Goal: Task Accomplishment & Management: Use online tool/utility

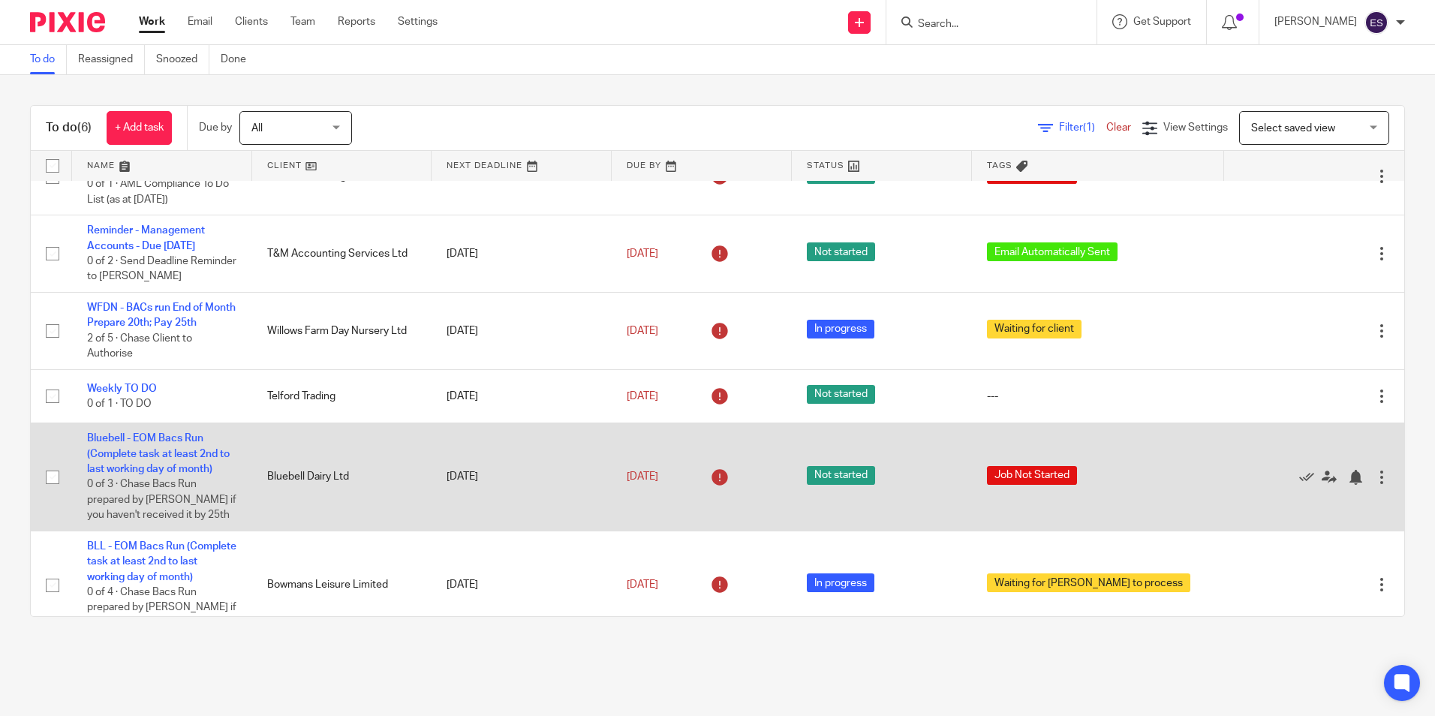
scroll to position [80, 0]
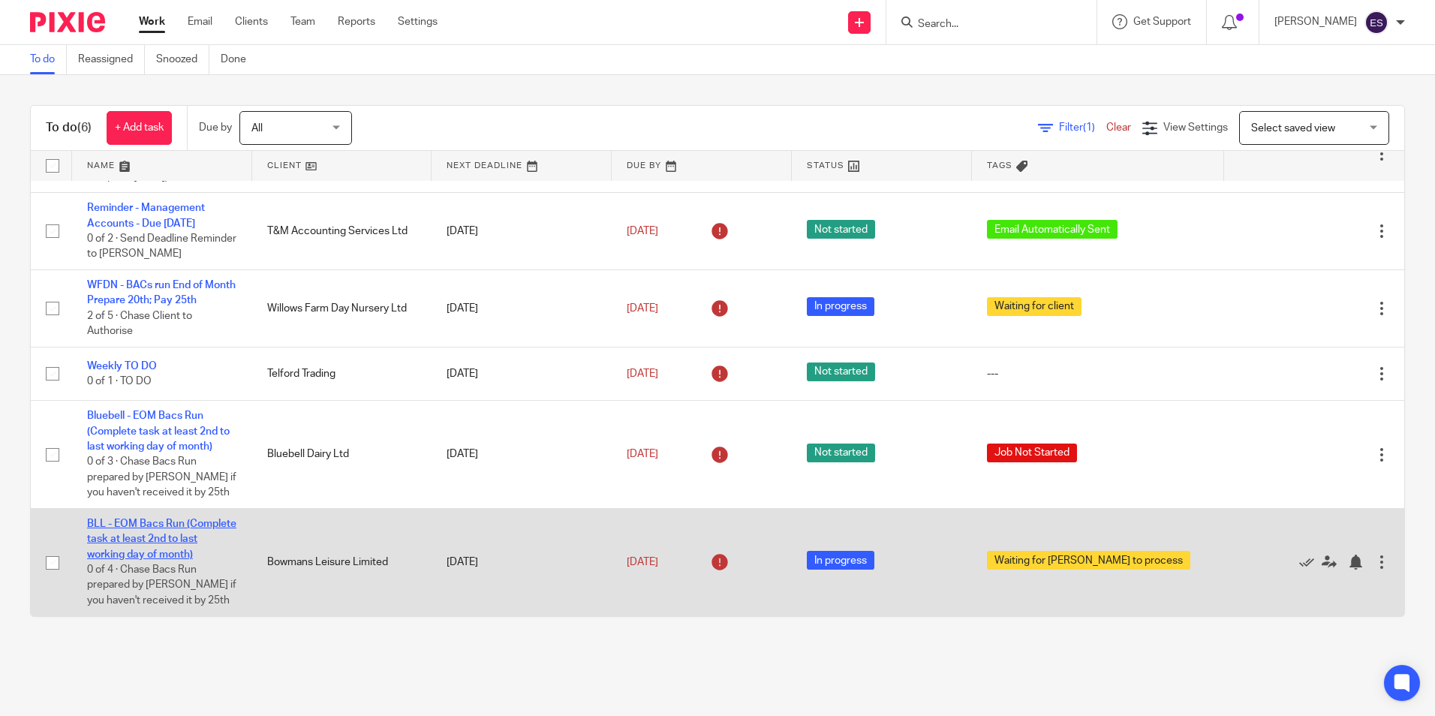
click at [212, 525] on link "BLL - EOM Bacs Run (Complete task at least 2nd to last working day of month)" at bounding box center [161, 539] width 149 height 41
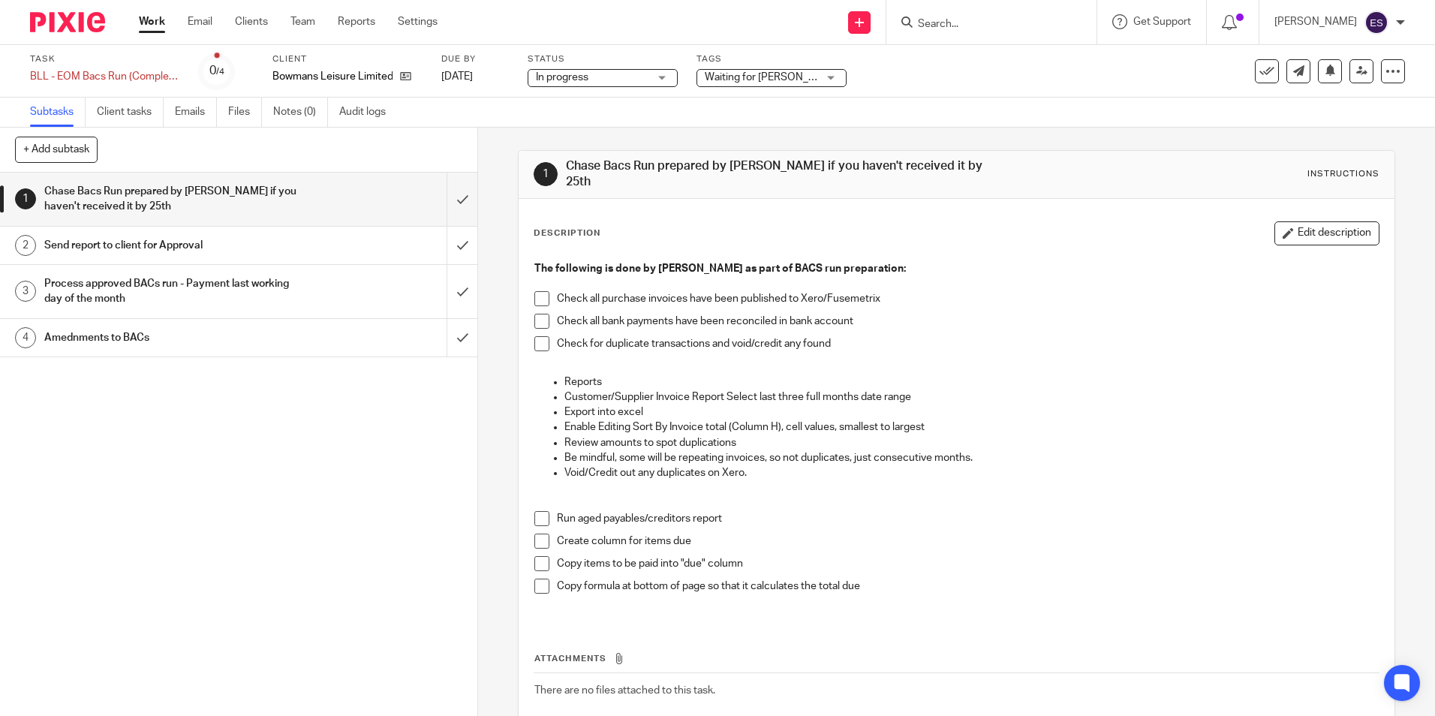
scroll to position [75, 0]
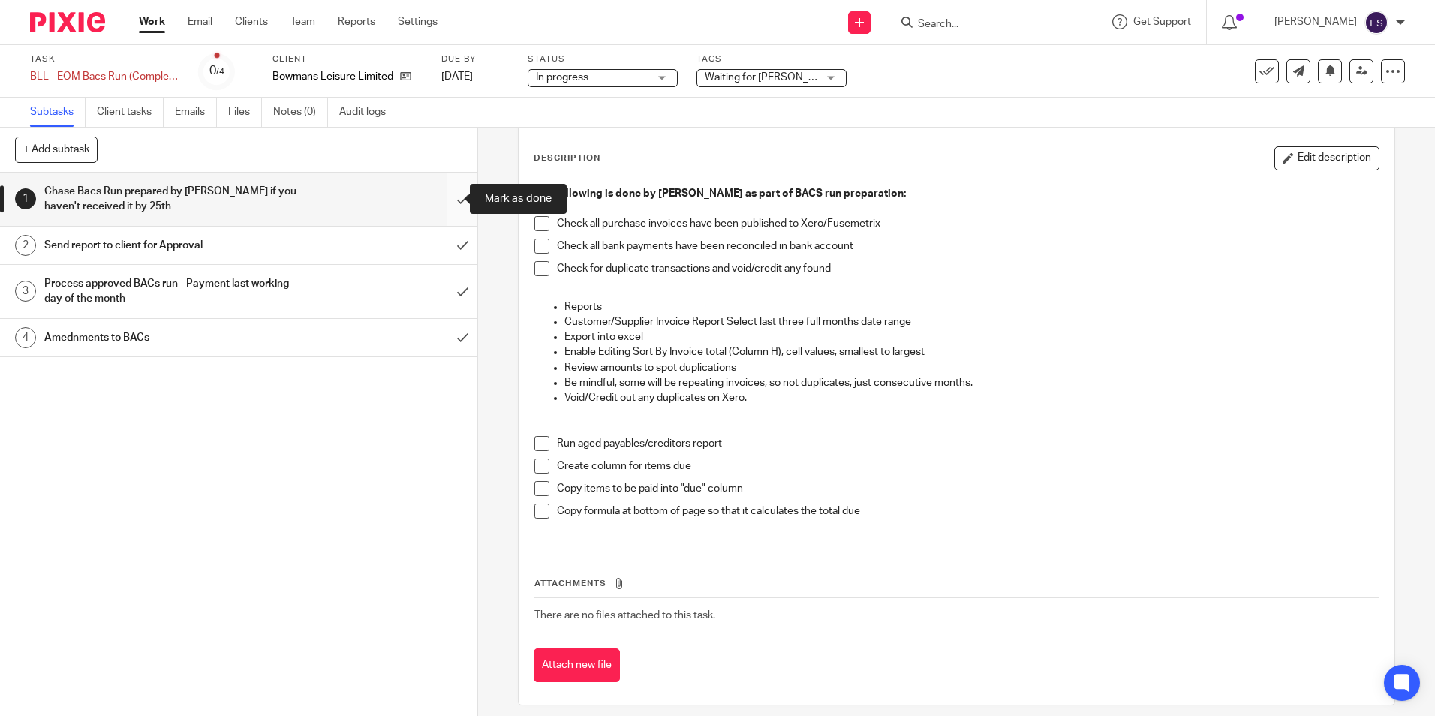
click at [446, 194] on input "submit" at bounding box center [238, 199] width 477 height 53
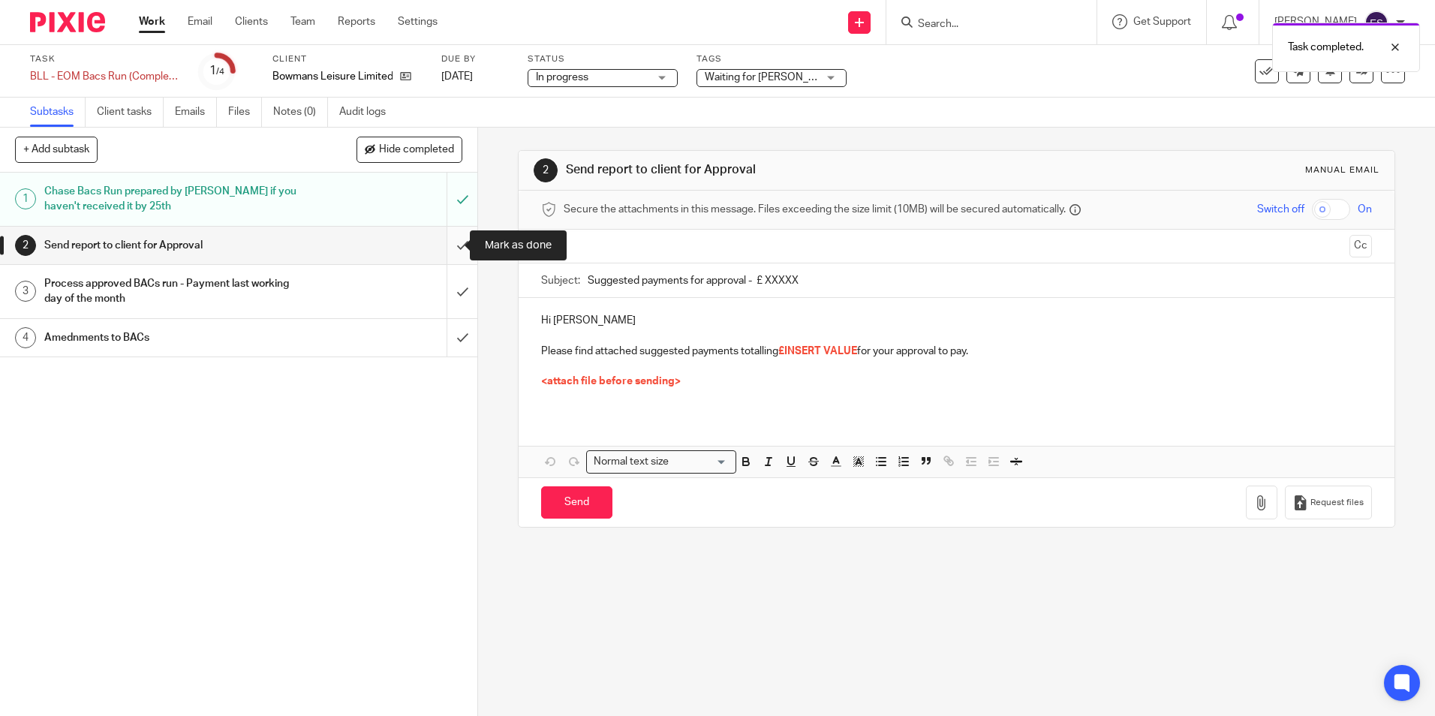
click at [442, 239] on input "submit" at bounding box center [238, 246] width 477 height 38
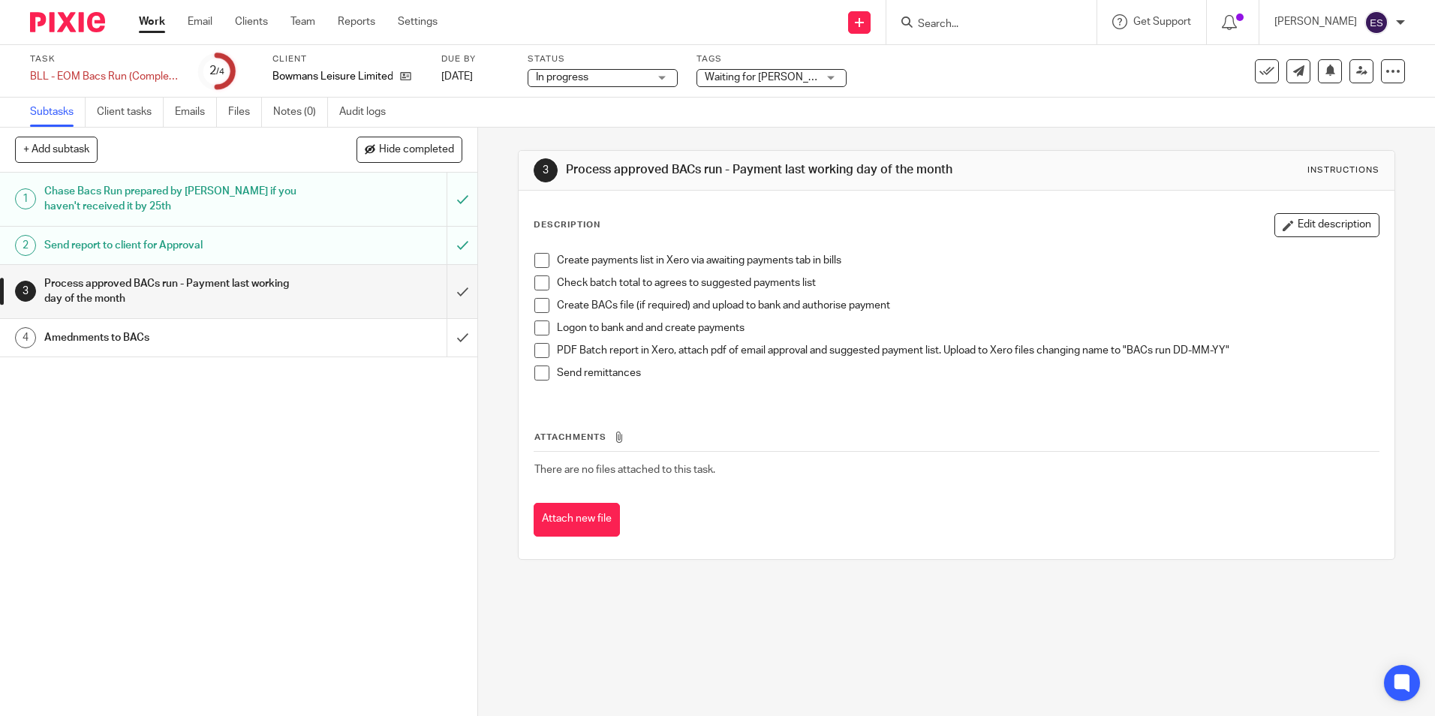
click at [537, 260] on span at bounding box center [541, 260] width 15 height 15
click at [537, 281] on span at bounding box center [541, 282] width 15 height 15
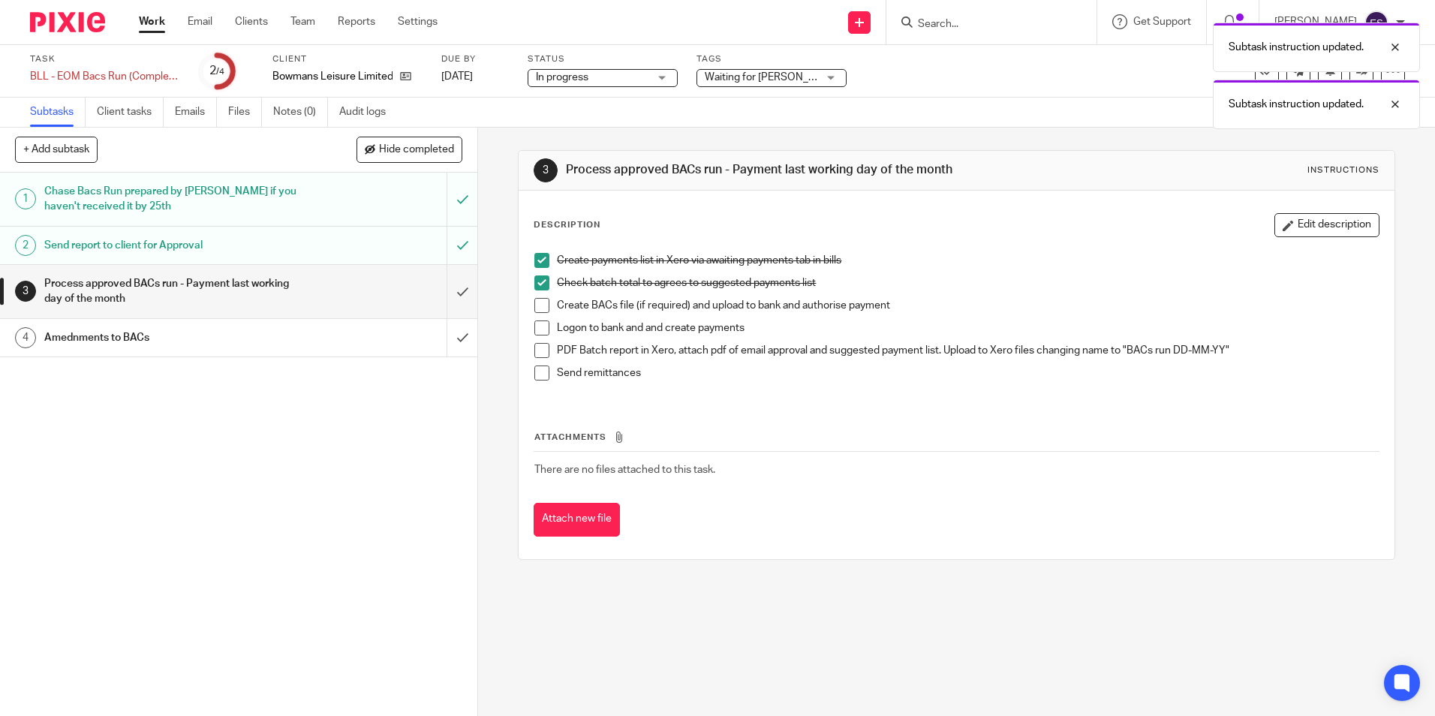
click at [540, 308] on span at bounding box center [541, 305] width 15 height 15
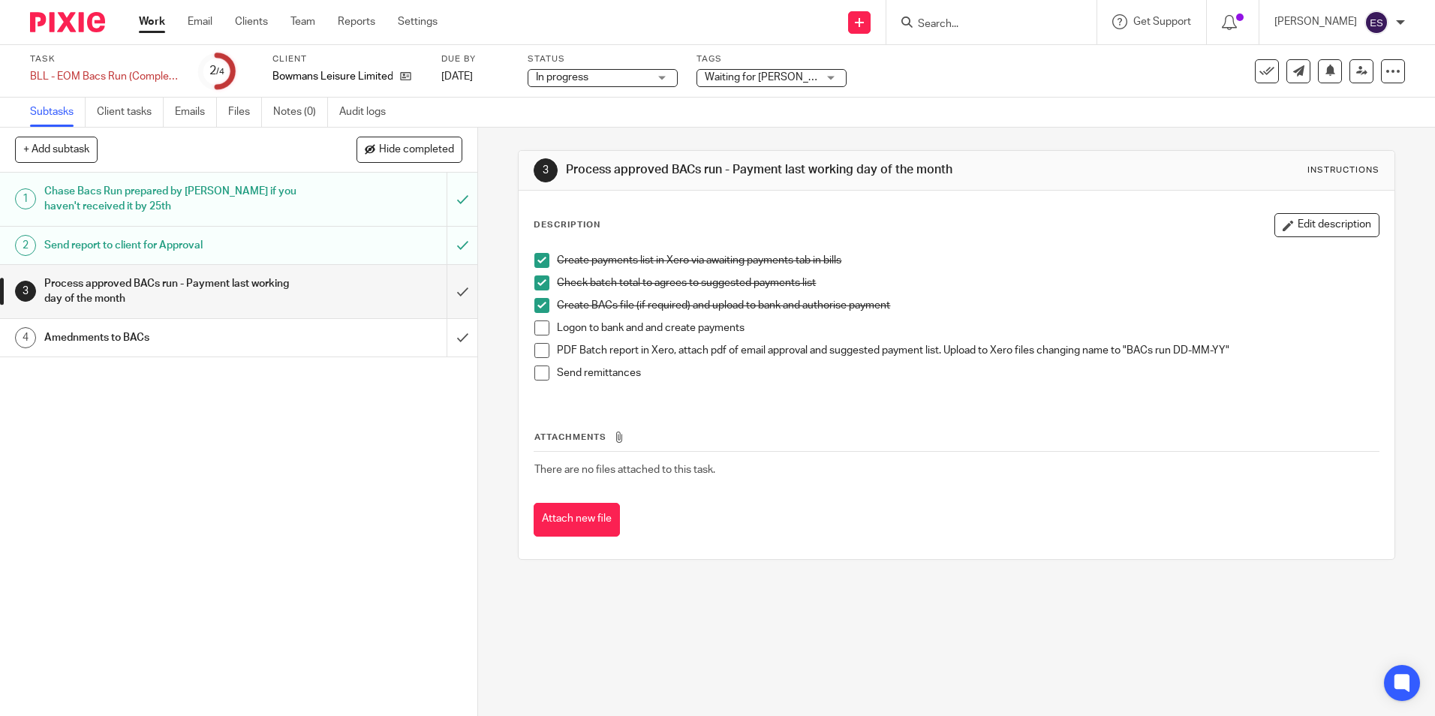
click at [544, 329] on span at bounding box center [541, 327] width 15 height 15
click at [543, 350] on span at bounding box center [541, 350] width 15 height 15
click at [535, 373] on span at bounding box center [541, 372] width 15 height 15
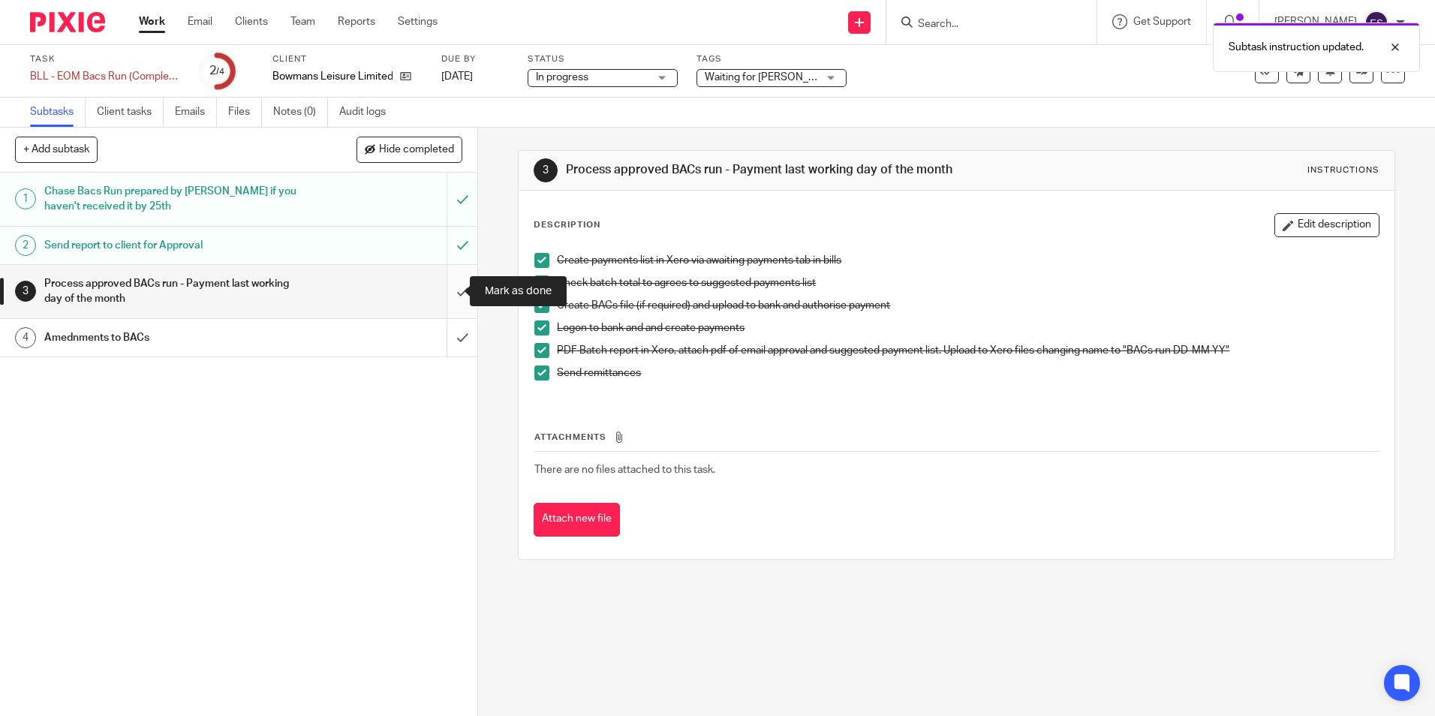
click at [443, 285] on input "submit" at bounding box center [238, 291] width 477 height 53
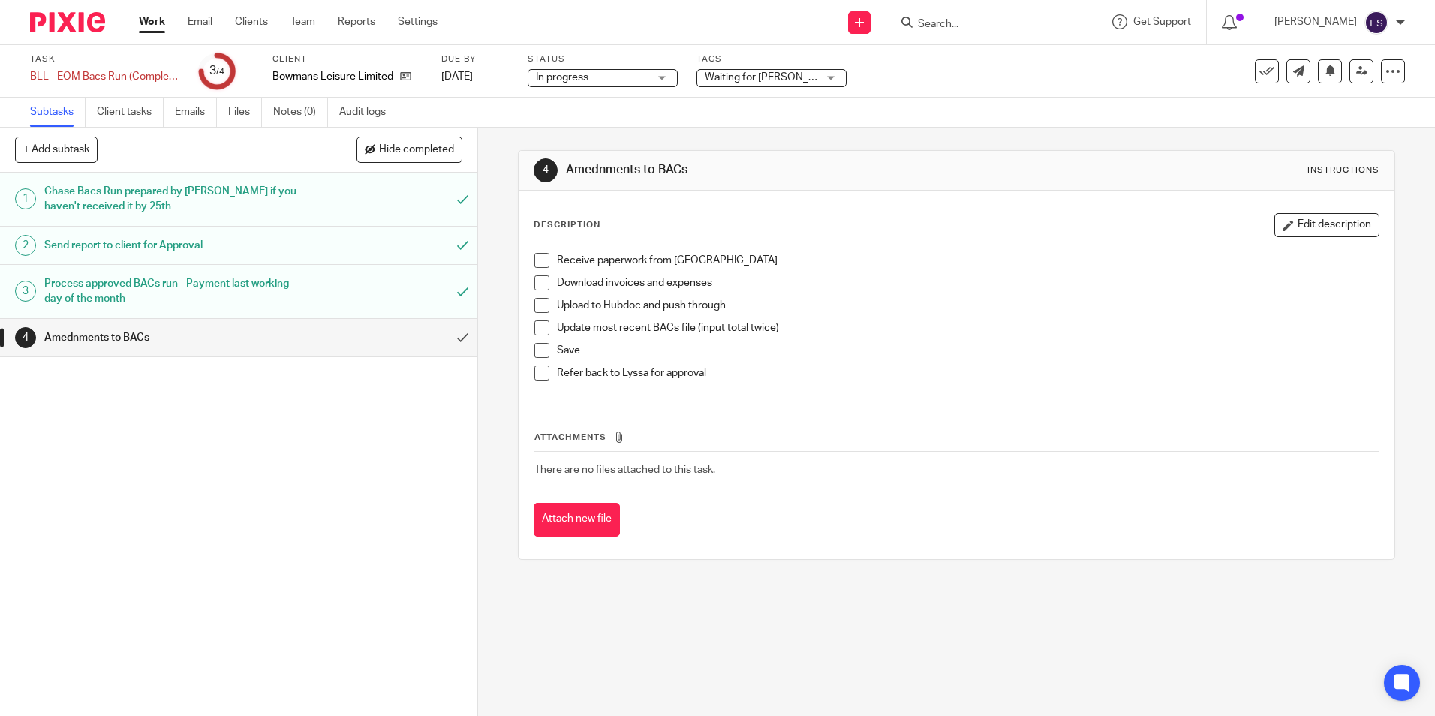
click at [765, 77] on span "Waiting for [PERSON_NAME] to process" at bounding box center [799, 77] width 188 height 11
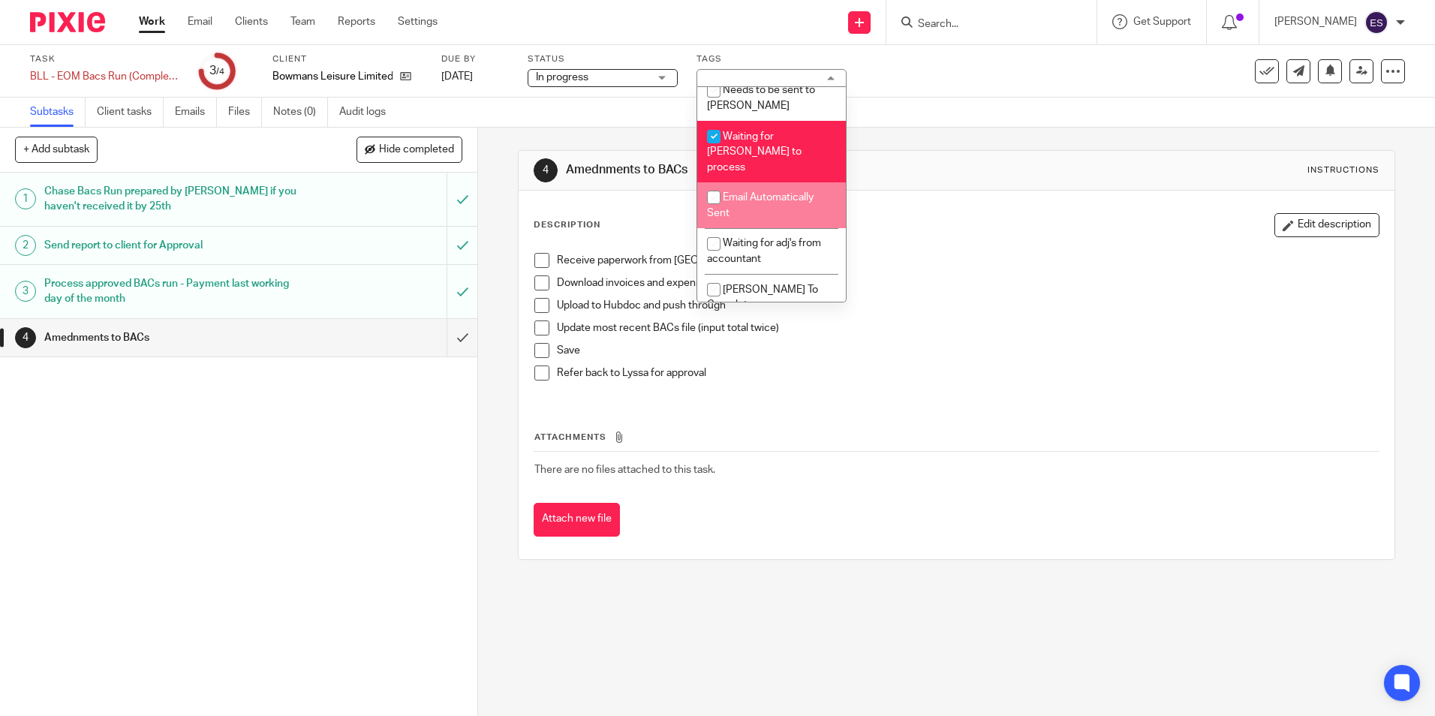
scroll to position [259, 0]
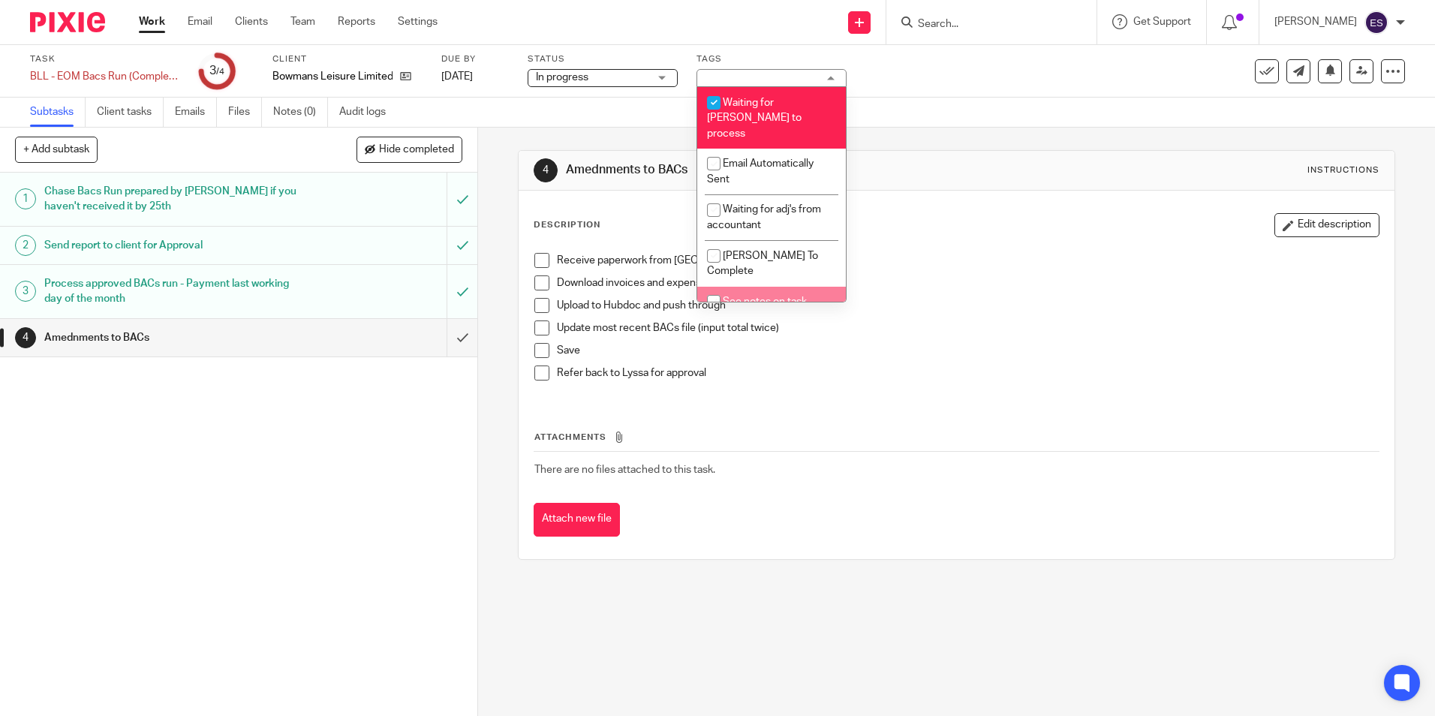
click at [774, 287] on li "See notes on task" at bounding box center [771, 302] width 149 height 31
checkbox input "true"
click at [717, 115] on input "checkbox" at bounding box center [713, 103] width 29 height 29
checkbox input "false"
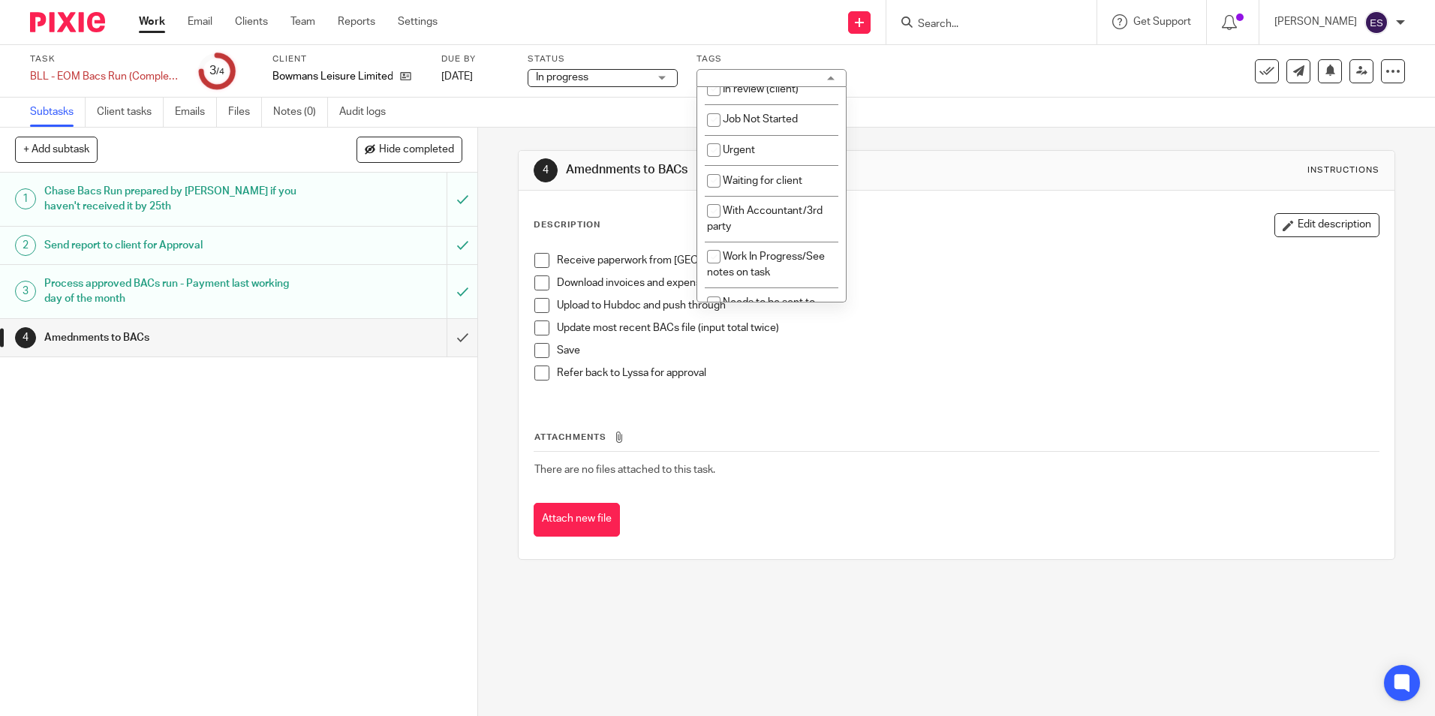
scroll to position [0, 0]
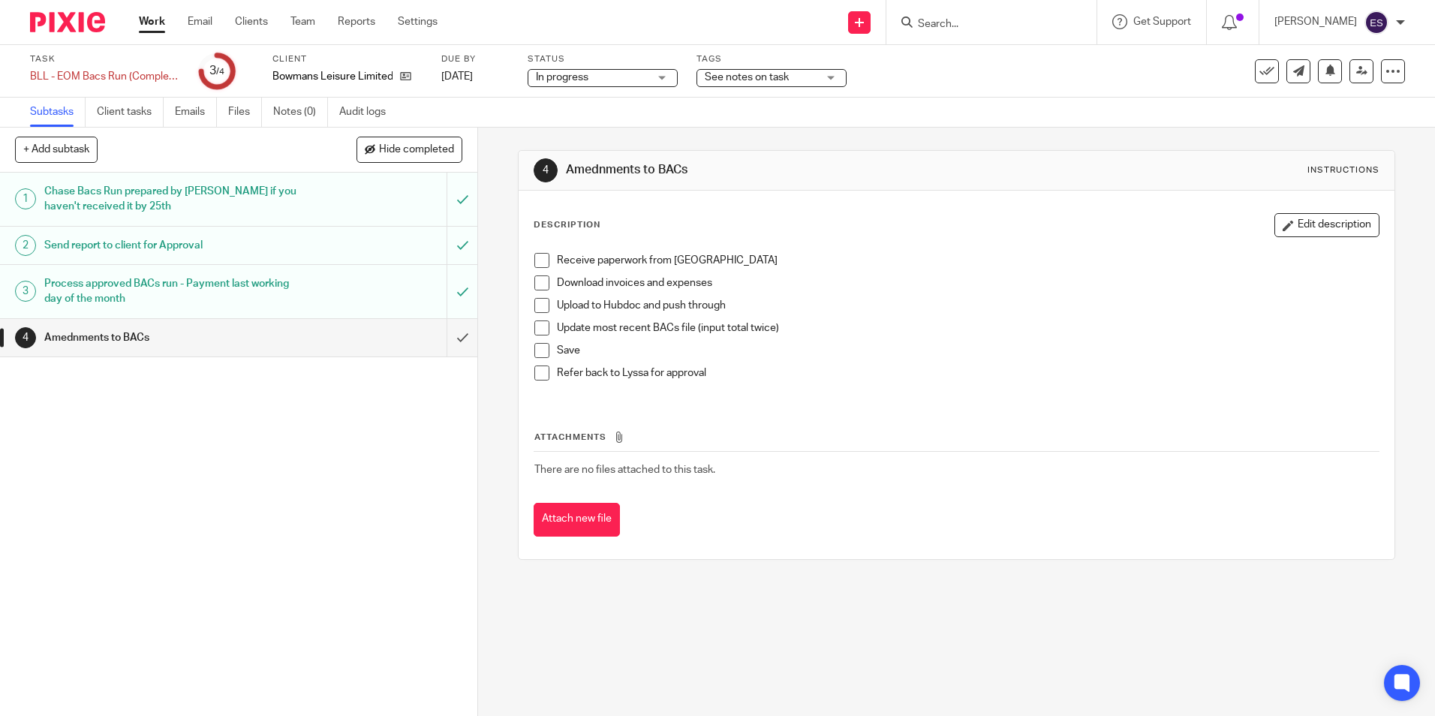
click at [973, 125] on div "Subtasks Client tasks Emails Files Notes (0) Audit logs" at bounding box center [717, 113] width 1435 height 30
click at [652, 72] on div "In progress In progress" at bounding box center [603, 78] width 150 height 18
click at [646, 138] on li "In progress" at bounding box center [602, 132] width 149 height 31
click at [291, 102] on link "Notes (0)" at bounding box center [300, 112] width 55 height 29
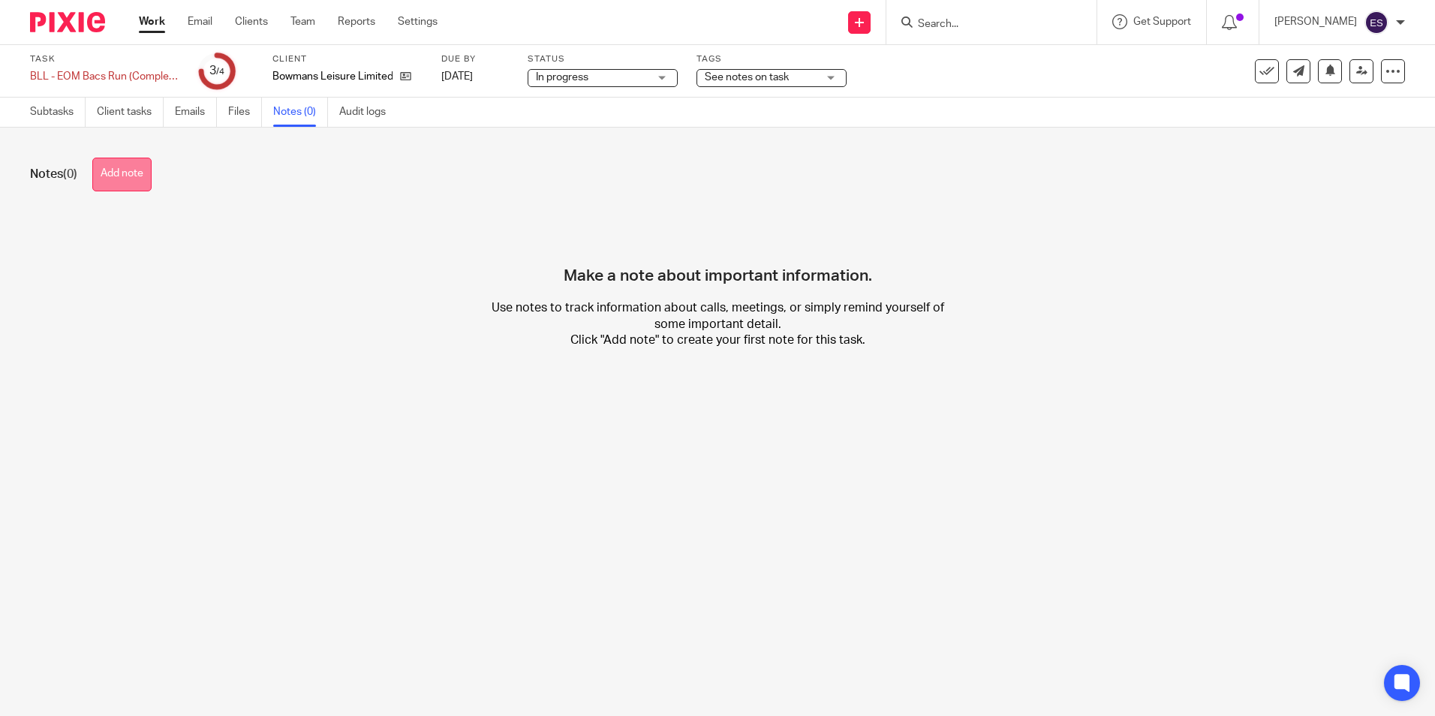
click at [134, 183] on button "Add note" at bounding box center [121, 175] width 59 height 34
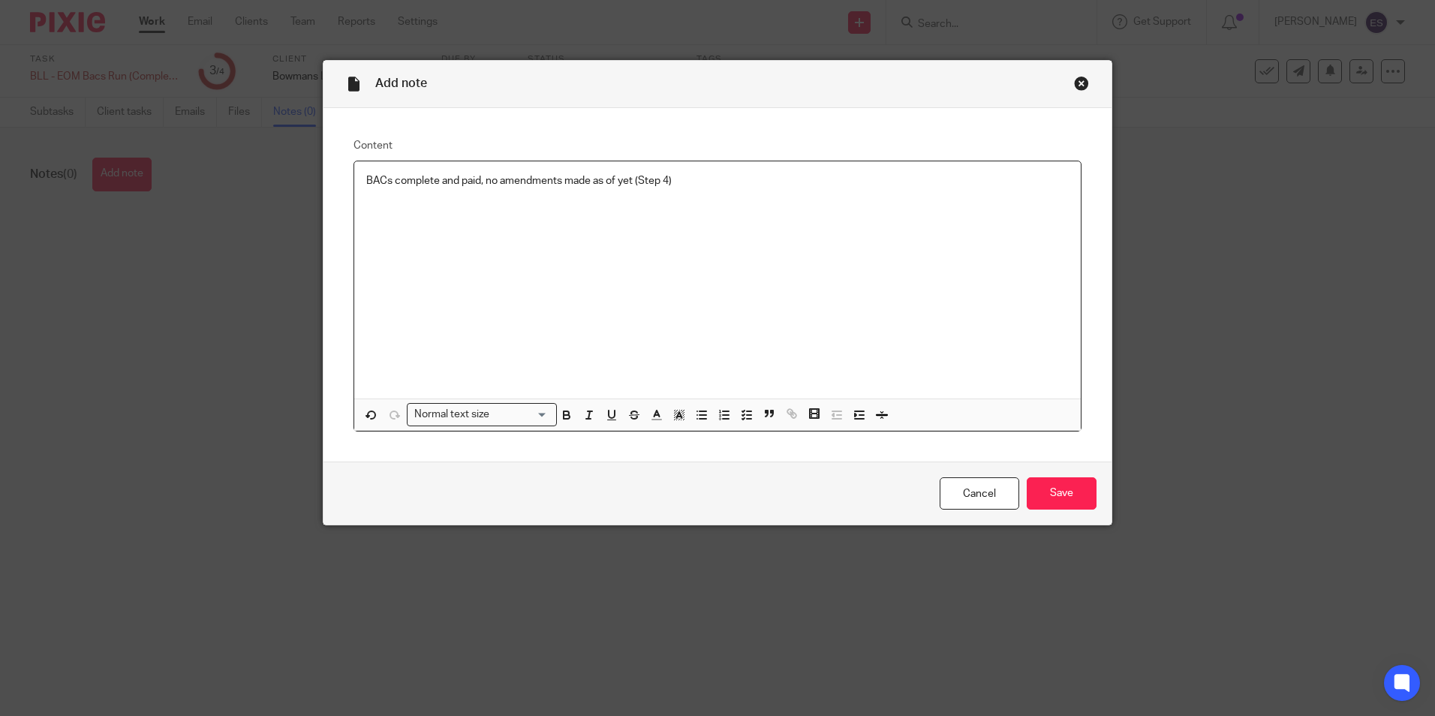
click at [359, 177] on div "BACs complete and paid, no amendments made as of yet (Step 4)" at bounding box center [717, 279] width 726 height 237
click at [1061, 489] on input "Save" at bounding box center [1062, 493] width 70 height 32
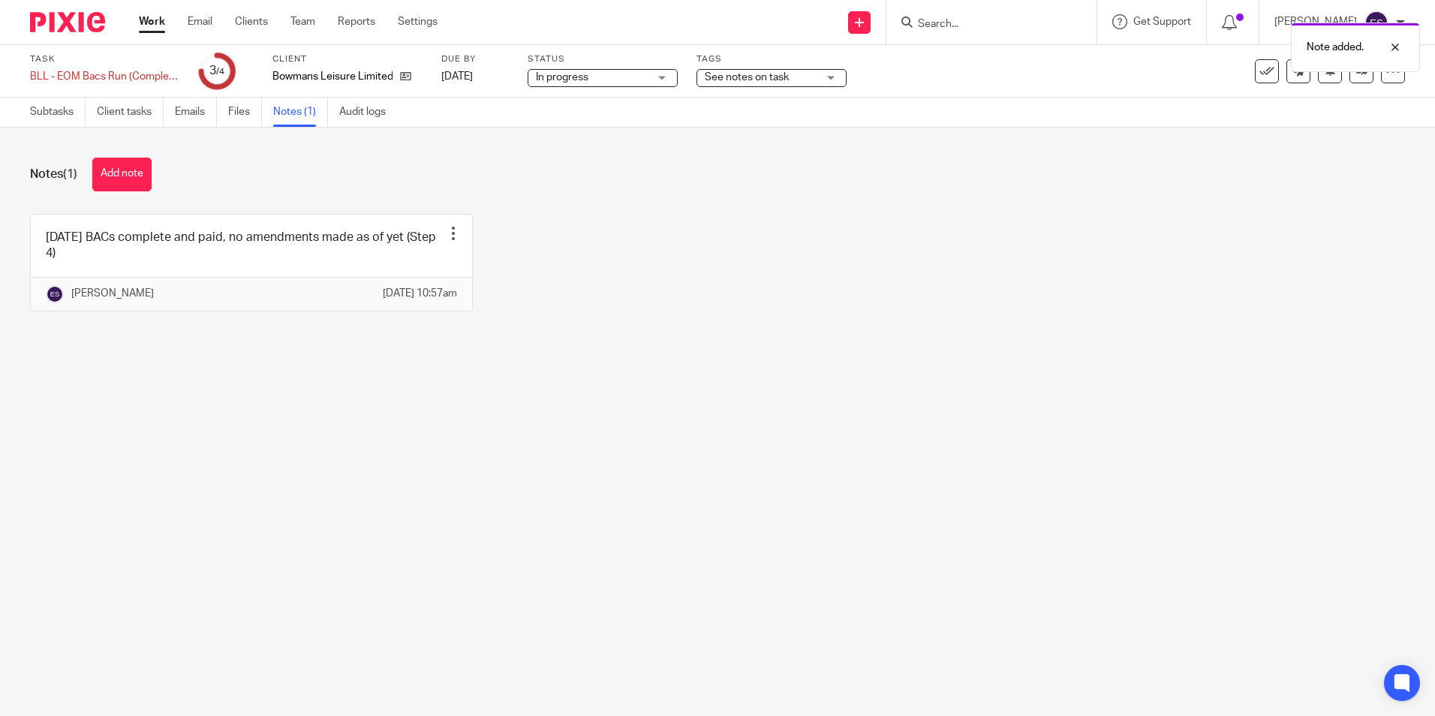
click at [158, 16] on link "Work" at bounding box center [152, 21] width 26 height 15
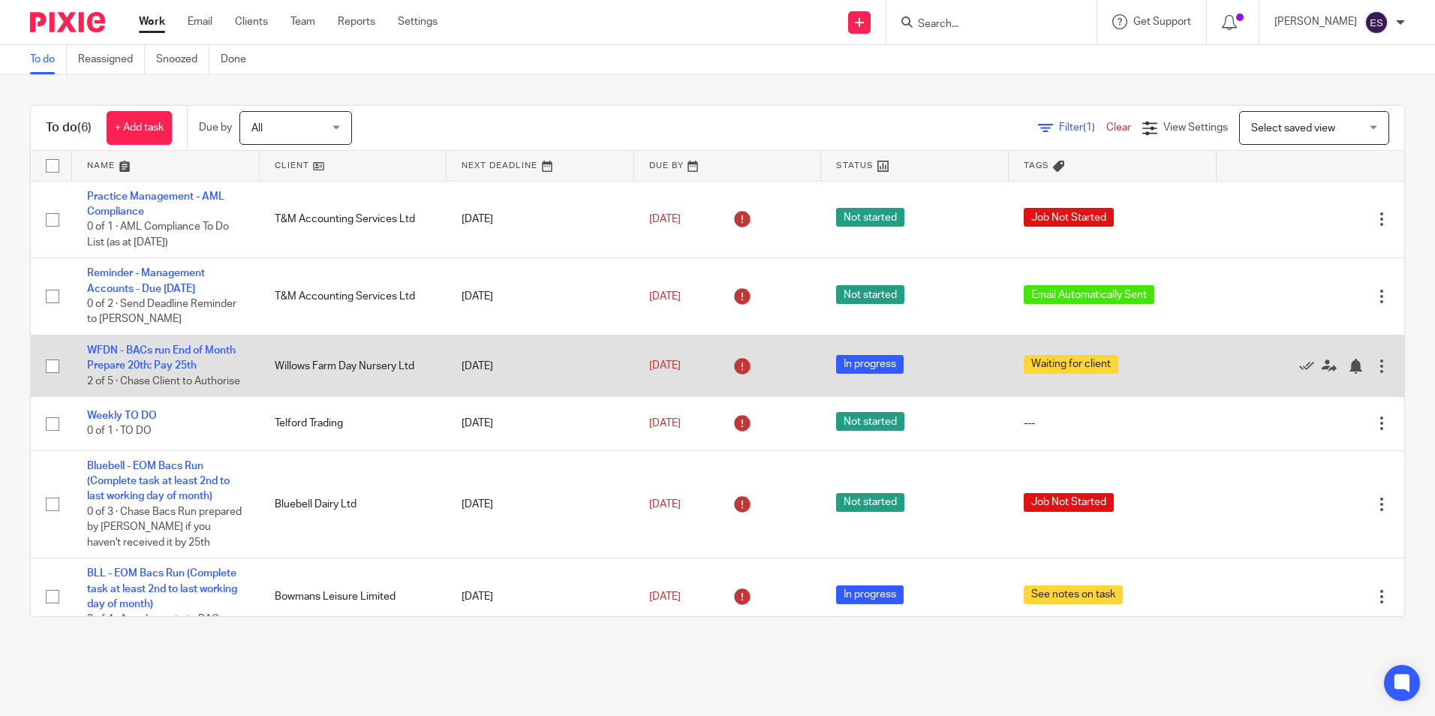
scroll to position [50, 0]
